Goal: Task Accomplishment & Management: Complete application form

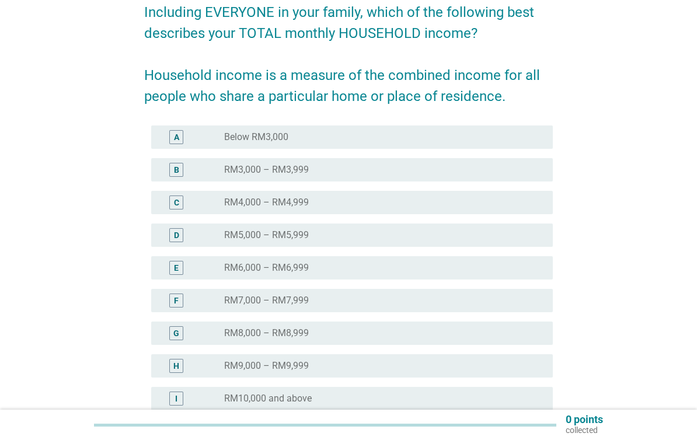
click at [353, 236] on div "radio_button_unchecked RM5,000 – RM5,999" at bounding box center [379, 235] width 310 height 12
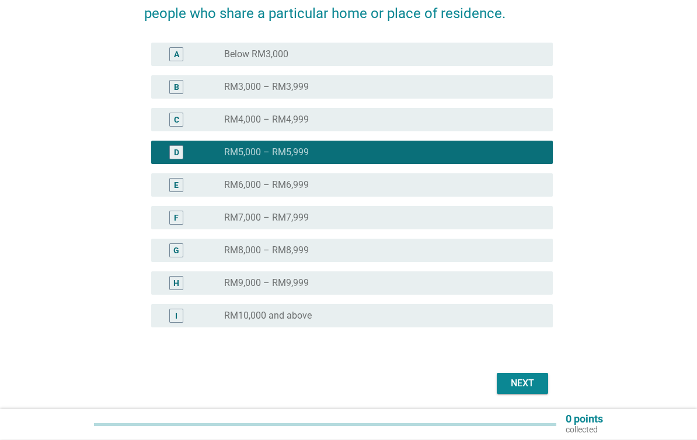
scroll to position [225, 0]
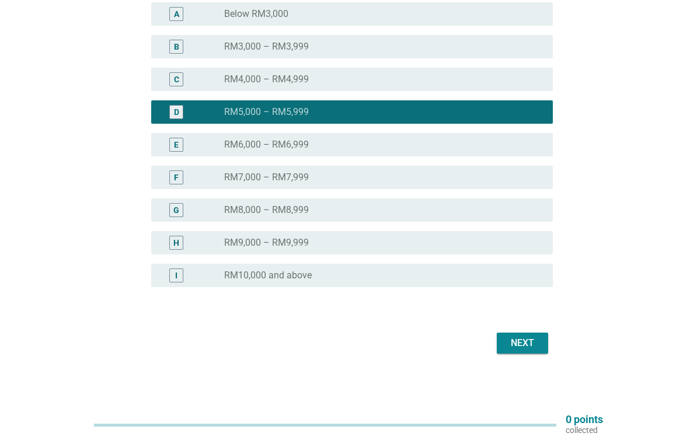
click at [528, 342] on div "Next" at bounding box center [522, 343] width 33 height 14
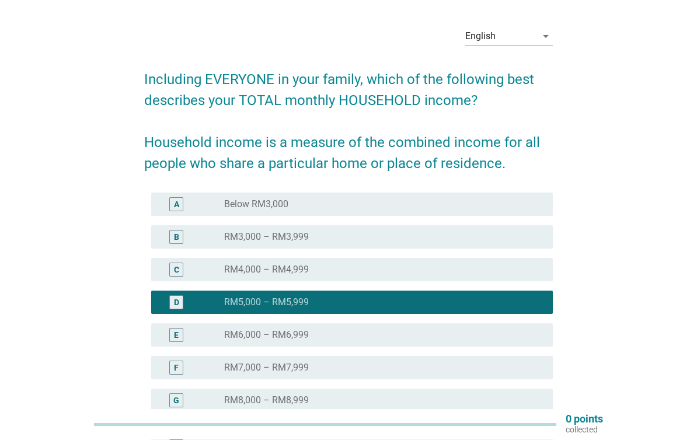
scroll to position [0, 0]
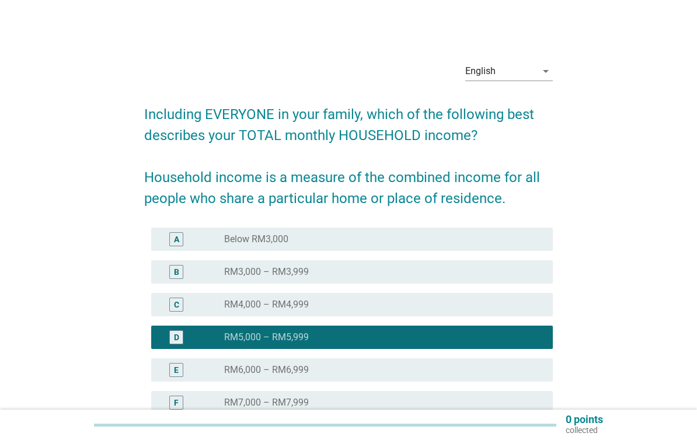
click at [524, 72] on div "English" at bounding box center [500, 71] width 71 height 19
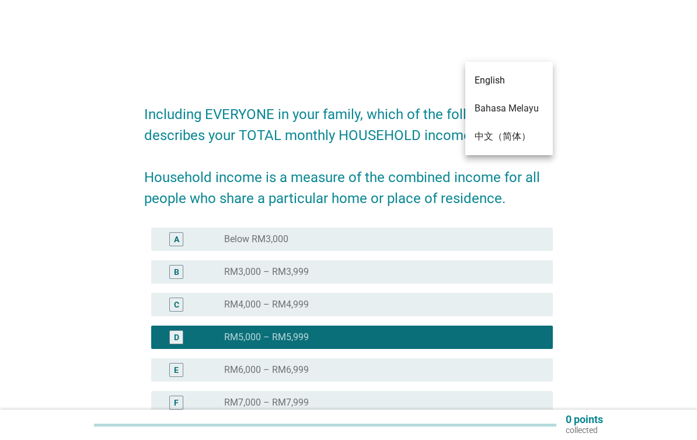
click at [45, 271] on div "English arrow_drop_down Including EVERYONE in your family, which of the followi…" at bounding box center [348, 317] width 641 height 548
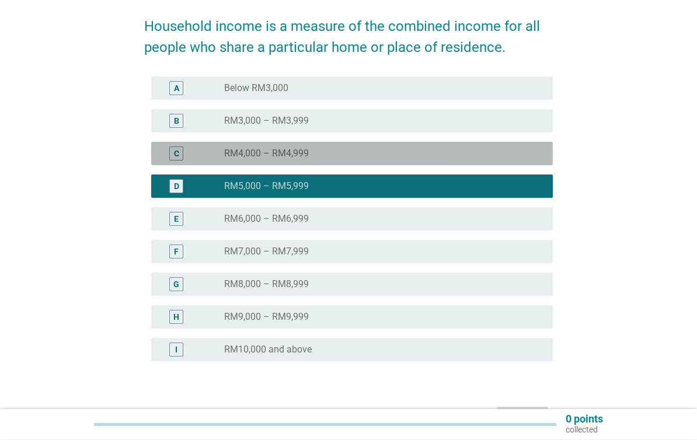
scroll to position [225, 0]
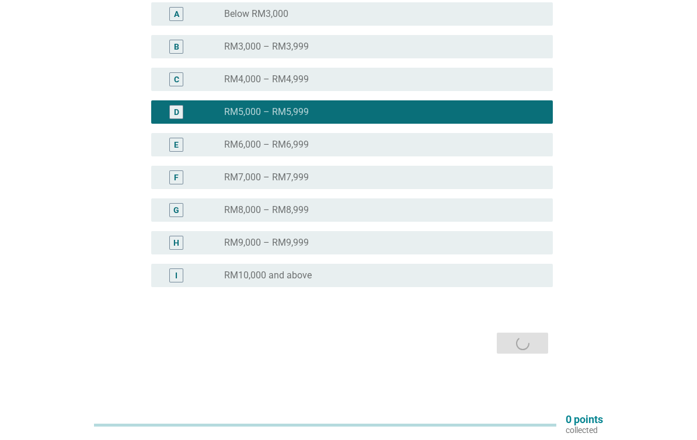
click at [531, 341] on div "Next" at bounding box center [348, 343] width 408 height 28
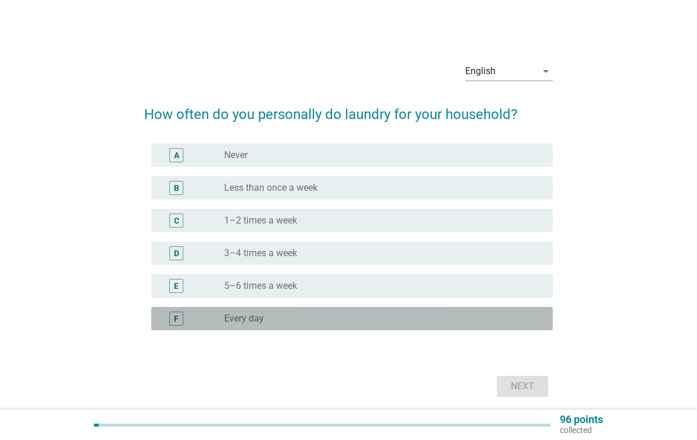
click at [461, 320] on div "radio_button_unchecked Every day" at bounding box center [379, 319] width 310 height 12
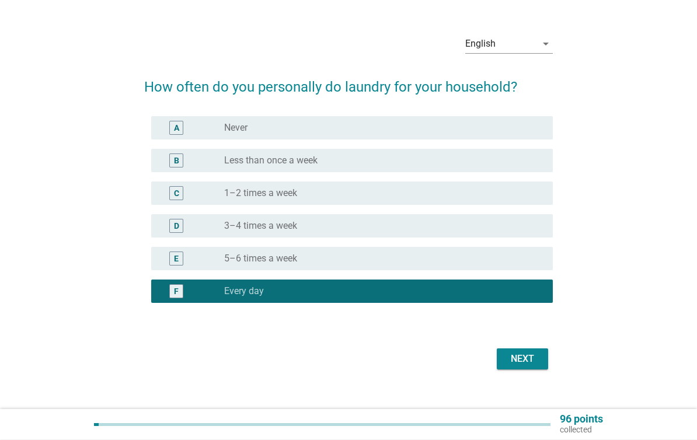
scroll to position [43, 0]
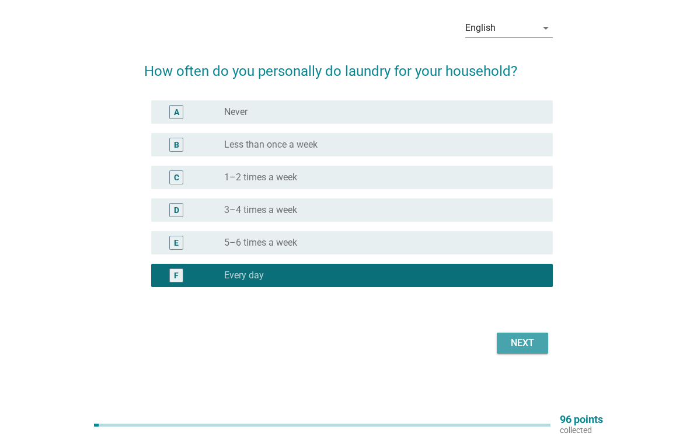
click at [529, 334] on button "Next" at bounding box center [521, 343] width 51 height 21
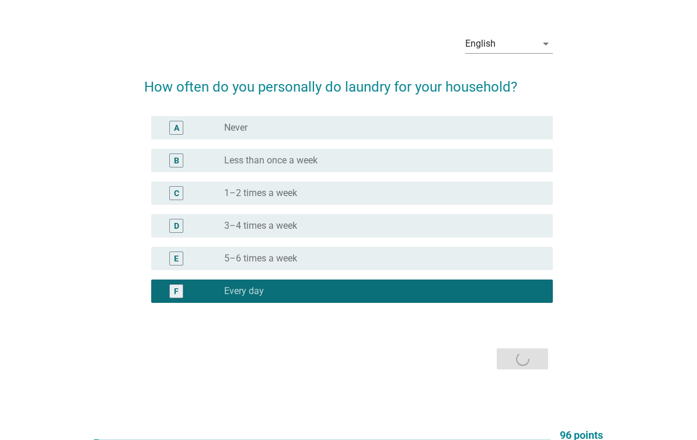
scroll to position [0, 0]
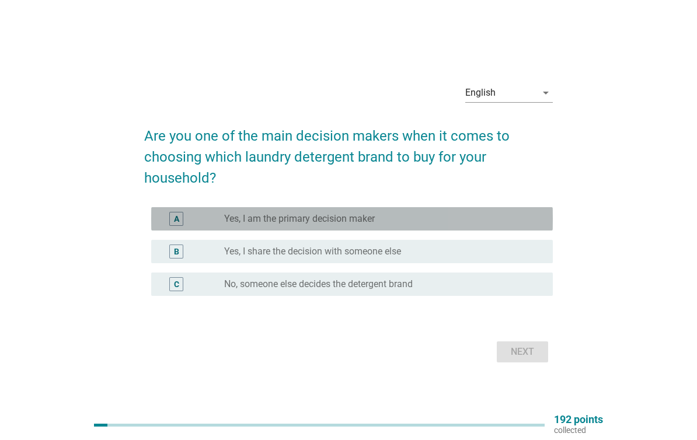
click at [466, 217] on div "radio_button_unchecked Yes, I am the primary decision maker" at bounding box center [379, 219] width 310 height 12
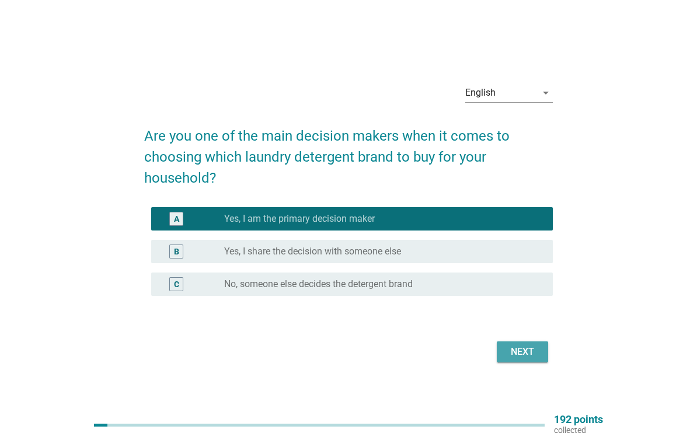
click at [526, 348] on div "Next" at bounding box center [522, 352] width 33 height 14
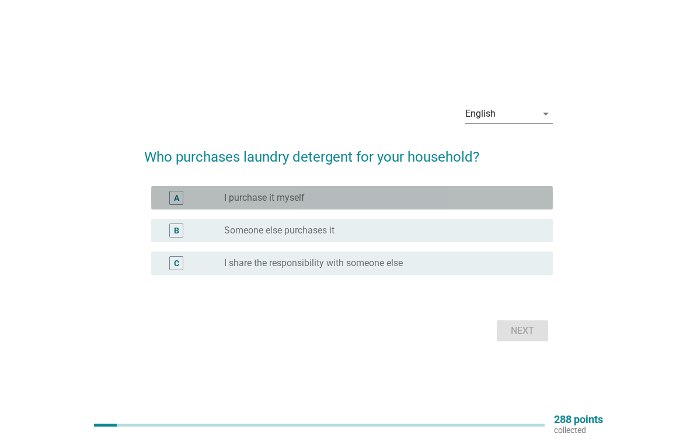
click at [438, 194] on div "radio_button_unchecked I purchase it myself" at bounding box center [379, 198] width 310 height 12
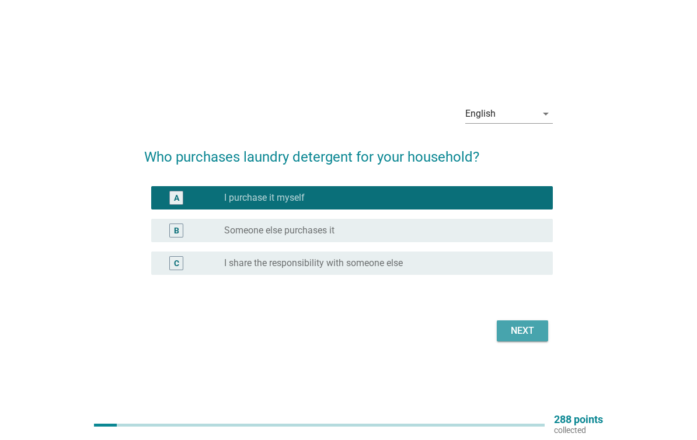
click at [522, 327] on div "Next" at bounding box center [522, 331] width 33 height 14
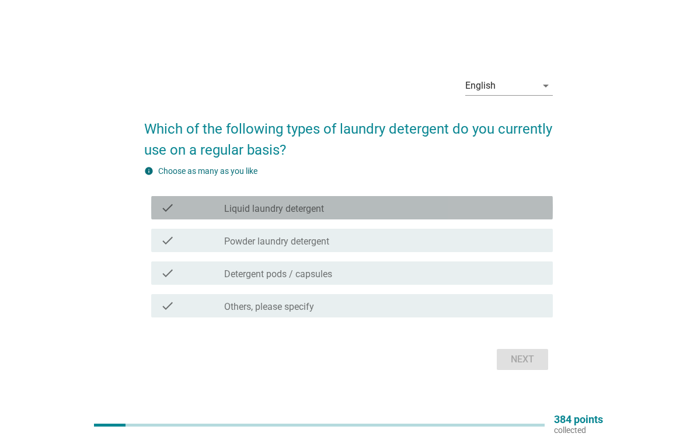
click at [391, 205] on div "check_box_outline_blank Liquid laundry detergent" at bounding box center [383, 208] width 319 height 14
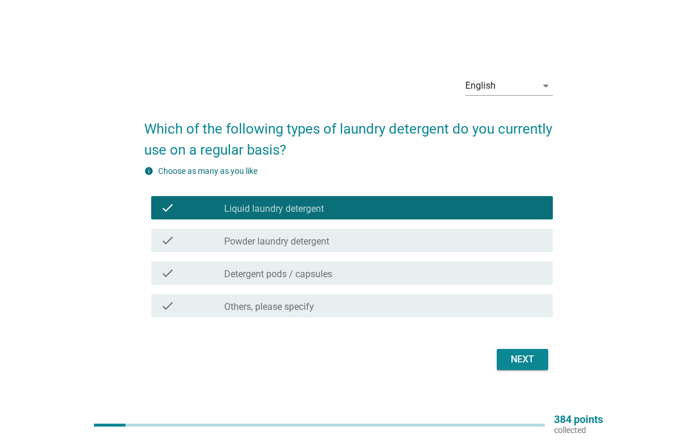
click at [524, 356] on div "Next" at bounding box center [522, 359] width 33 height 14
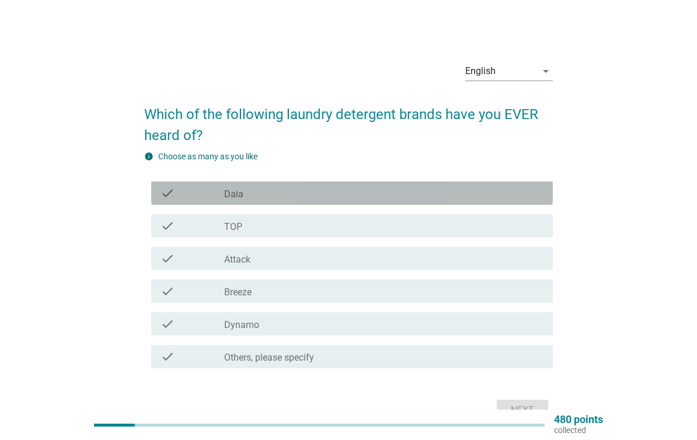
click at [211, 194] on div "check" at bounding box center [192, 193] width 64 height 14
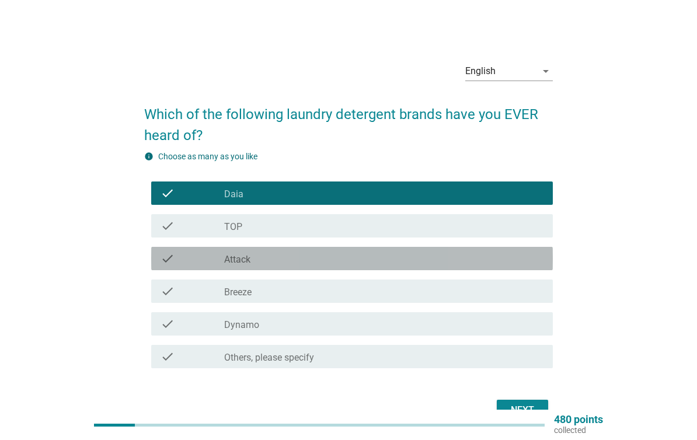
click at [217, 265] on div "check" at bounding box center [192, 258] width 64 height 14
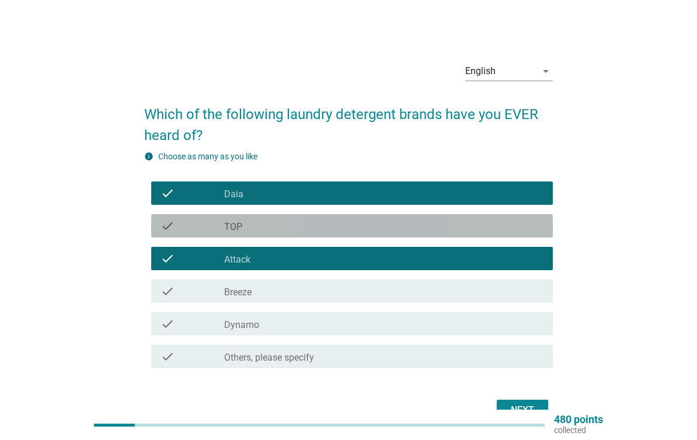
click at [201, 229] on div "check" at bounding box center [192, 226] width 64 height 14
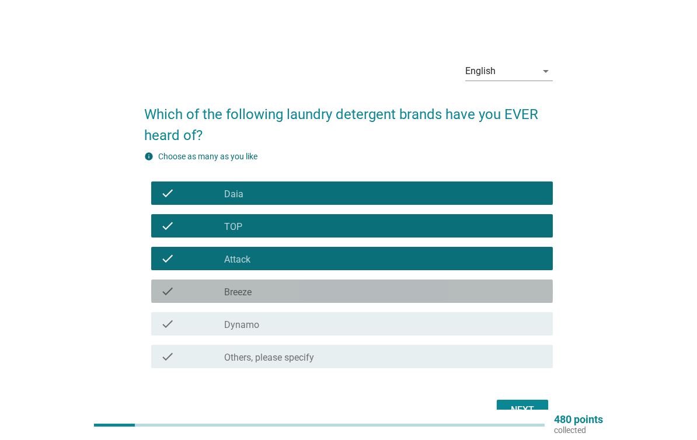
click at [204, 287] on div "check" at bounding box center [192, 291] width 64 height 14
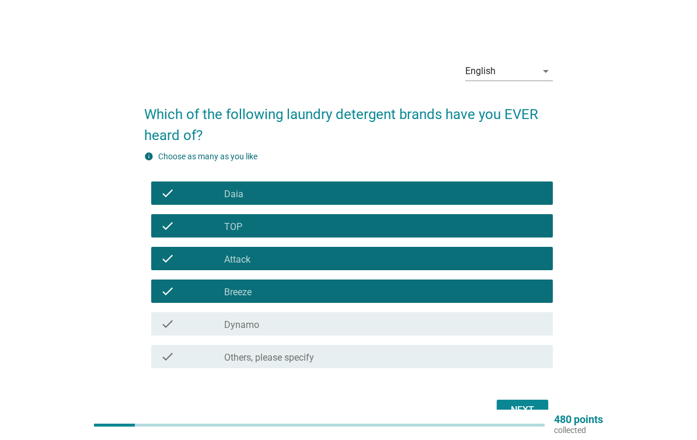
click at [214, 332] on div "check check_box_outline_blank Dynamo" at bounding box center [351, 323] width 401 height 23
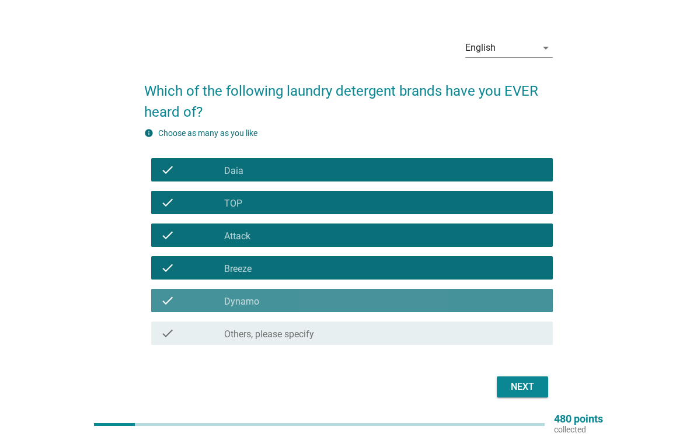
scroll to position [33, 0]
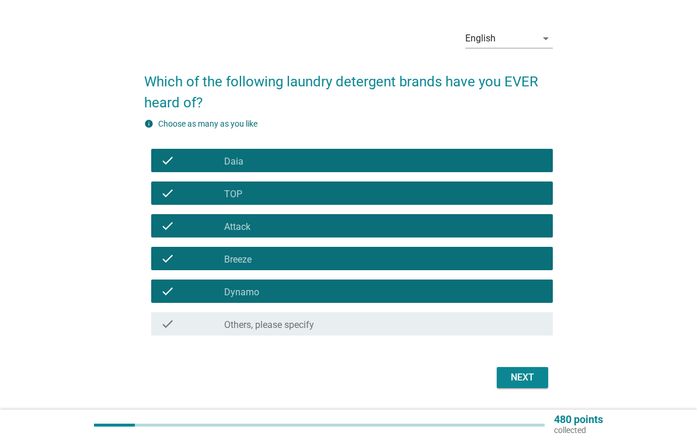
click at [526, 375] on div "Next" at bounding box center [522, 377] width 33 height 14
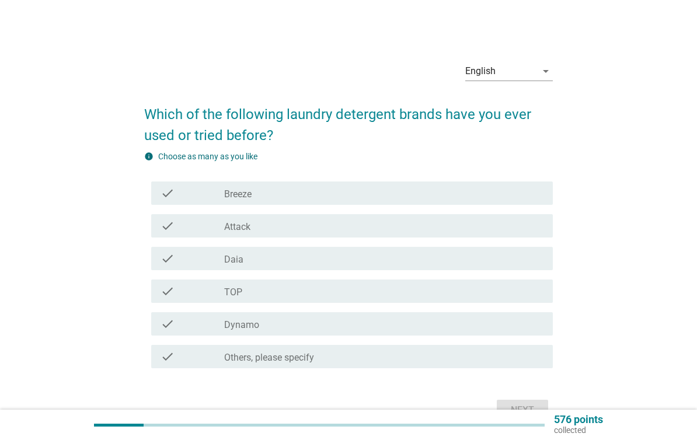
click at [221, 192] on div "check" at bounding box center [192, 193] width 64 height 14
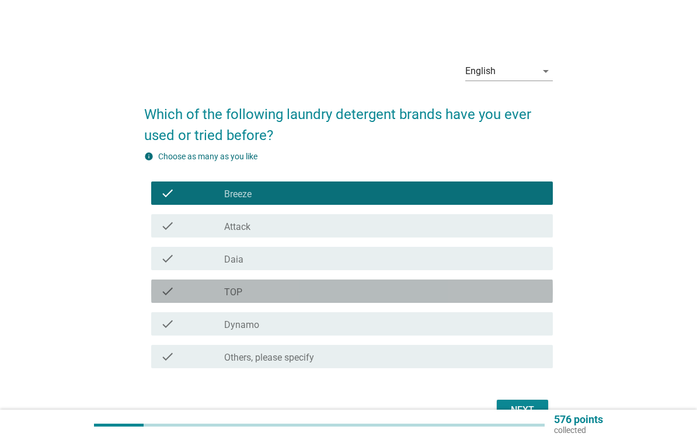
click at [201, 294] on div "check" at bounding box center [192, 291] width 64 height 14
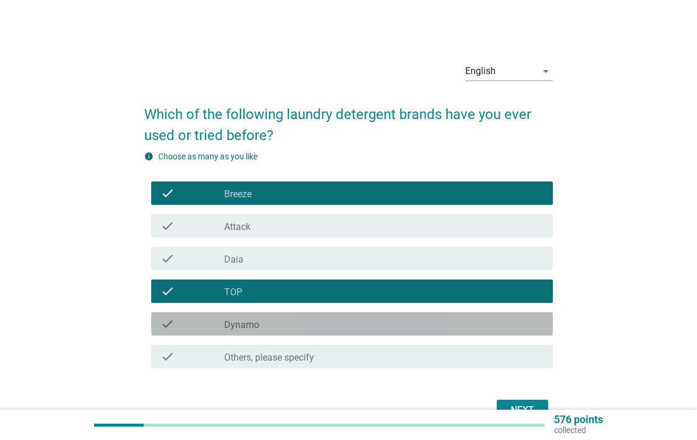
click at [207, 325] on div "check" at bounding box center [192, 324] width 64 height 14
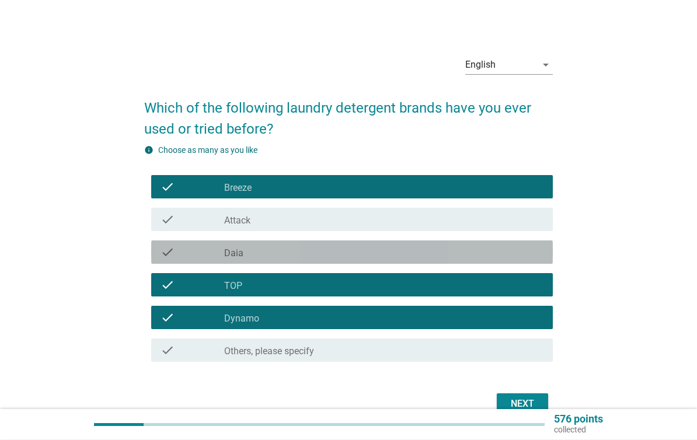
scroll to position [47, 0]
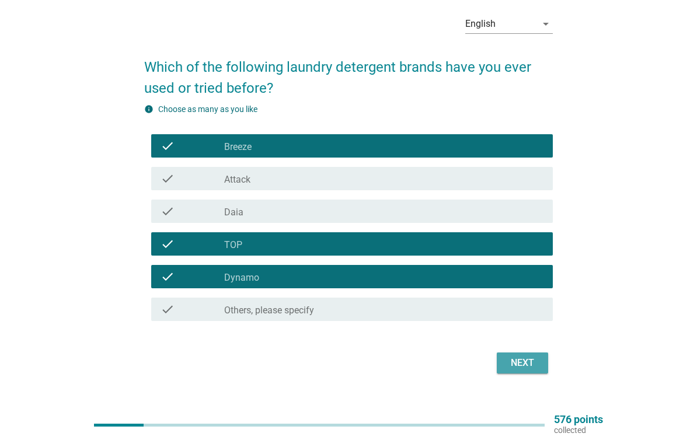
click at [528, 362] on div "Next" at bounding box center [522, 363] width 33 height 14
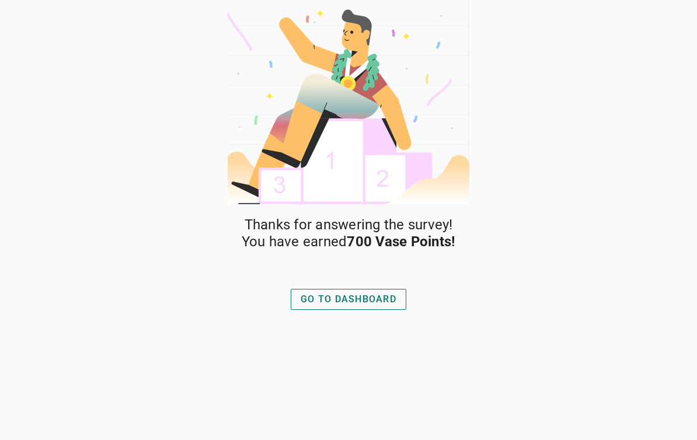
click at [377, 296] on div "GO TO DASHBOARD" at bounding box center [348, 299] width 96 height 14
